Goal: Find specific page/section: Find specific page/section

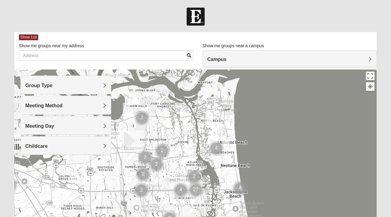
click at [69, 84] on h4 "Group Type" at bounding box center [65, 86] width 81 height 6
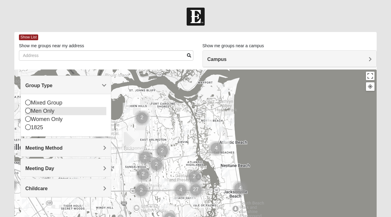
click at [54, 111] on div "Men Only" at bounding box center [65, 111] width 81 height 8
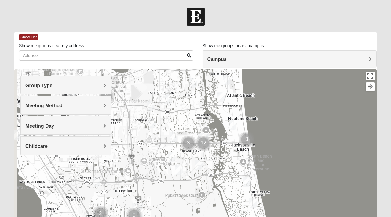
drag, startPoint x: 202, startPoint y: 173, endPoint x: 211, endPoint y: 122, distance: 51.8
click at [211, 122] on div at bounding box center [195, 192] width 362 height 244
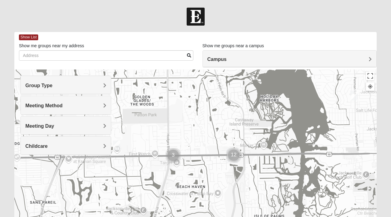
click at [234, 157] on img "Cluster of 12 groups" at bounding box center [233, 155] width 15 height 15
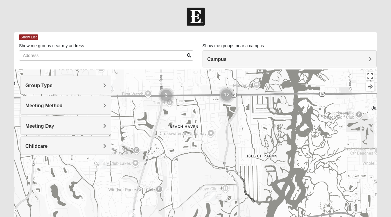
click at [232, 88] on img "Cluster of 12 groups" at bounding box center [226, 95] width 15 height 15
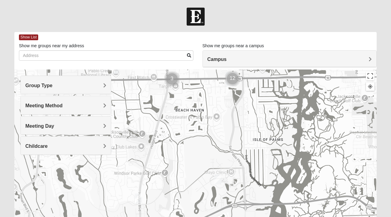
click at [139, 200] on img "Mens Swinney 32224" at bounding box center [138, 199] width 7 height 10
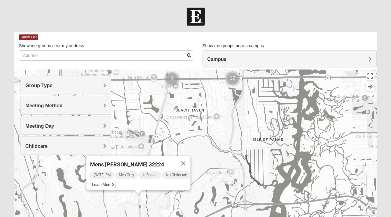
click at [161, 200] on div "Mens [PERSON_NAME] 32224 [DATE] PM Men Only In Person No Childcare Learn More" at bounding box center [195, 192] width 362 height 244
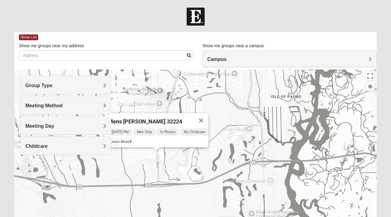
drag, startPoint x: 161, startPoint y: 200, endPoint x: 179, endPoint y: 154, distance: 49.7
click at [179, 154] on div "Mens [PERSON_NAME] 32224 [DATE] PM Men Only In Person No Childcare Learn More" at bounding box center [195, 192] width 362 height 244
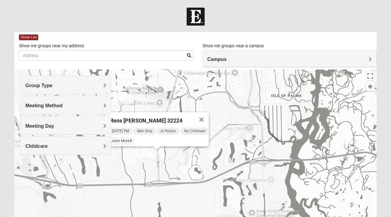
click at [179, 164] on div "Mens [PERSON_NAME] 32224 [DATE] PM Men Only In Person No Childcare Learn More" at bounding box center [195, 192] width 362 height 244
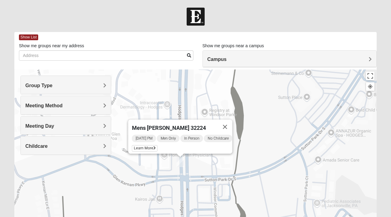
click at [38, 122] on div "Meeting Day" at bounding box center [66, 126] width 90 height 18
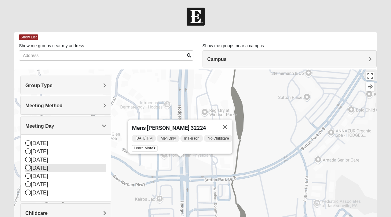
click at [43, 165] on div "[DATE]" at bounding box center [65, 168] width 81 height 8
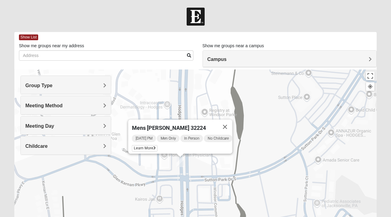
click at [151, 97] on div "Mens [PERSON_NAME] 32224 [DATE] PM Men Only In Person No Childcare Learn More" at bounding box center [195, 192] width 362 height 244
click at [229, 124] on button "Close" at bounding box center [225, 127] width 15 height 15
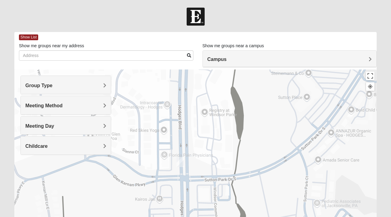
click at [182, 165] on img "Mens Swinney 32224" at bounding box center [179, 162] width 7 height 10
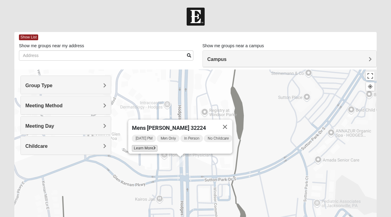
click at [144, 145] on span "Learn More" at bounding box center [145, 148] width 26 height 6
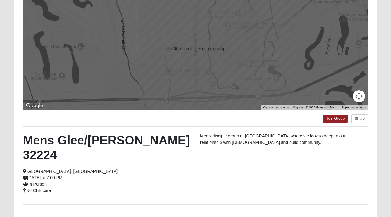
scroll to position [112, 0]
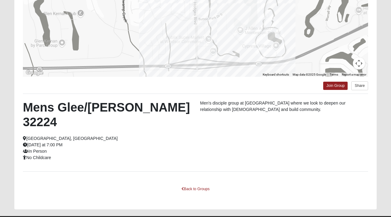
click at [197, 185] on div "Back to Groups" at bounding box center [195, 193] width 345 height 16
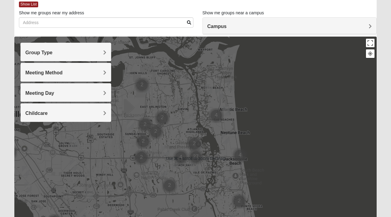
scroll to position [34, 0]
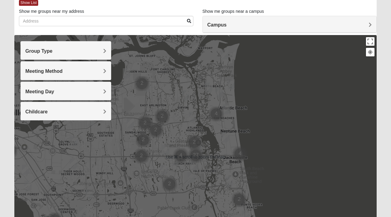
click at [69, 48] on h4 "Group Type" at bounding box center [65, 51] width 81 height 6
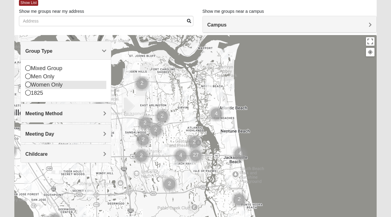
click at [49, 84] on div "Women Only" at bounding box center [65, 85] width 81 height 8
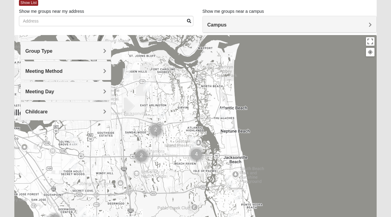
click at [61, 72] on span "Meeting Method" at bounding box center [43, 71] width 37 height 5
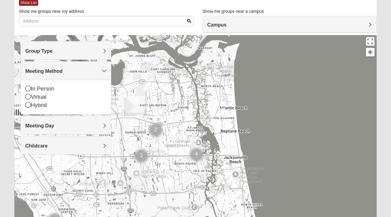
click at [57, 121] on div "Meeting Day" at bounding box center [66, 125] width 90 height 18
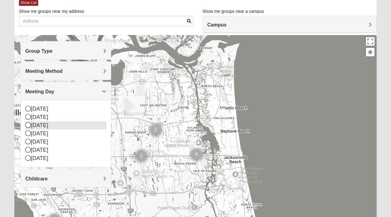
click at [46, 124] on div "[DATE]" at bounding box center [65, 125] width 81 height 8
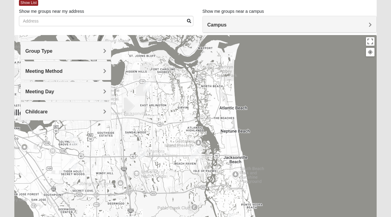
click at [194, 151] on img "San Pablo" at bounding box center [195, 153] width 11 height 15
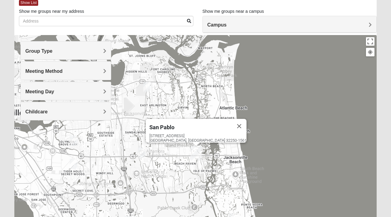
click at [208, 152] on div "San Pablo 14286 Beach Blvd Jacksonville, FL 32250-1561" at bounding box center [195, 157] width 362 height 244
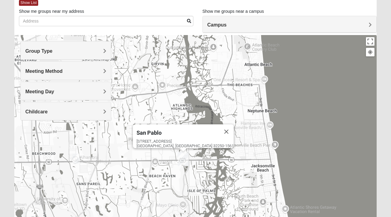
click at [76, 160] on img "Womens Chapman 32224" at bounding box center [75, 159] width 7 height 10
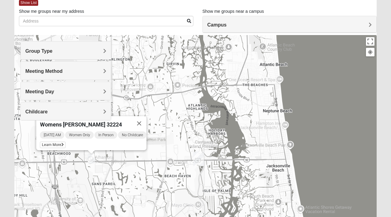
click at [96, 166] on div "Womens Chapman 32224 Tuesday AM Women Only In Person No Childcare Learn More" at bounding box center [195, 157] width 362 height 244
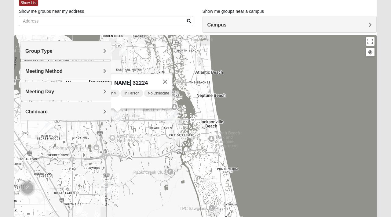
drag, startPoint x: 119, startPoint y: 178, endPoint x: 156, endPoint y: 125, distance: 64.8
click at [156, 125] on div "Womens Chapman 32224 Tuesday AM Women Only In Person No Childcare Learn More" at bounding box center [195, 157] width 362 height 244
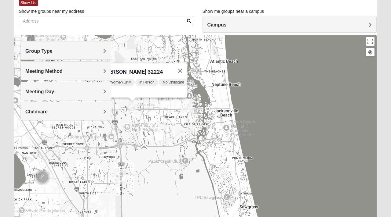
click at [224, 174] on img "Womens Paul 32082" at bounding box center [222, 172] width 7 height 10
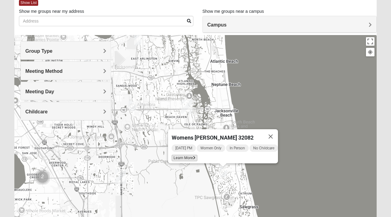
click at [193, 156] on icon at bounding box center [194, 158] width 2 height 4
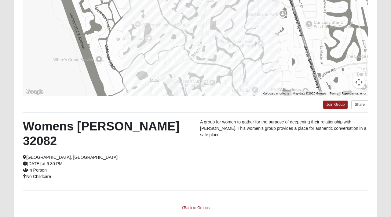
scroll to position [112, 0]
